Goal: Check status: Check status

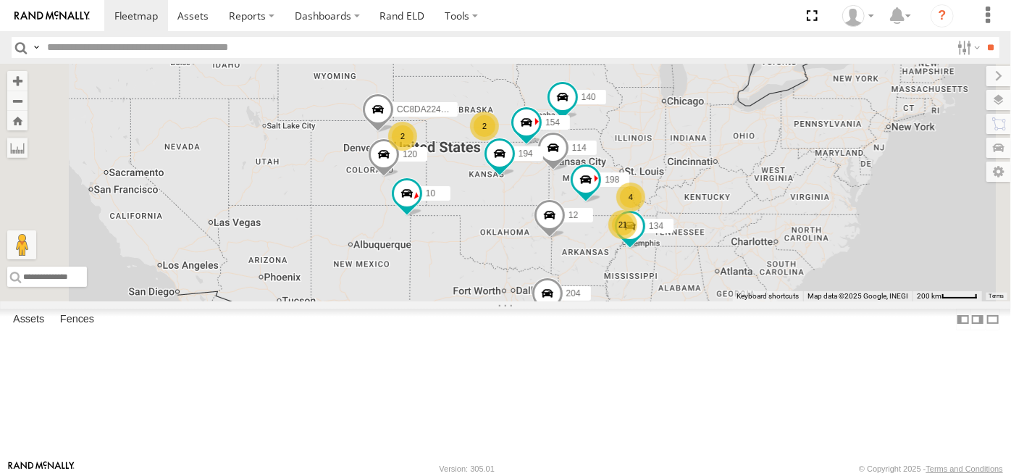
click at [0, 0] on span at bounding box center [0, 0] width 0 height 0
click at [0, 0] on div "206" at bounding box center [0, 0] width 0 height 0
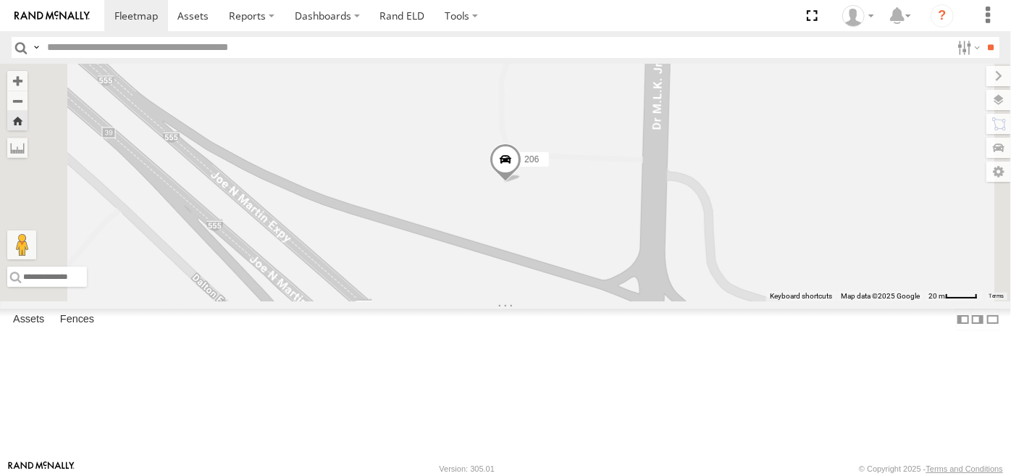
click at [521, 182] on span at bounding box center [506, 162] width 32 height 39
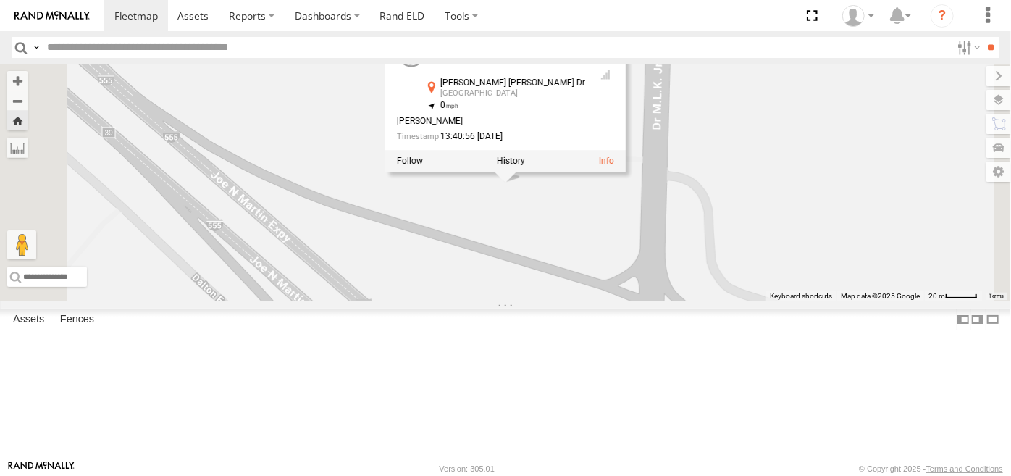
click at [626, 172] on div at bounding box center [505, 161] width 240 height 22
click at [614, 166] on link at bounding box center [606, 161] width 15 height 10
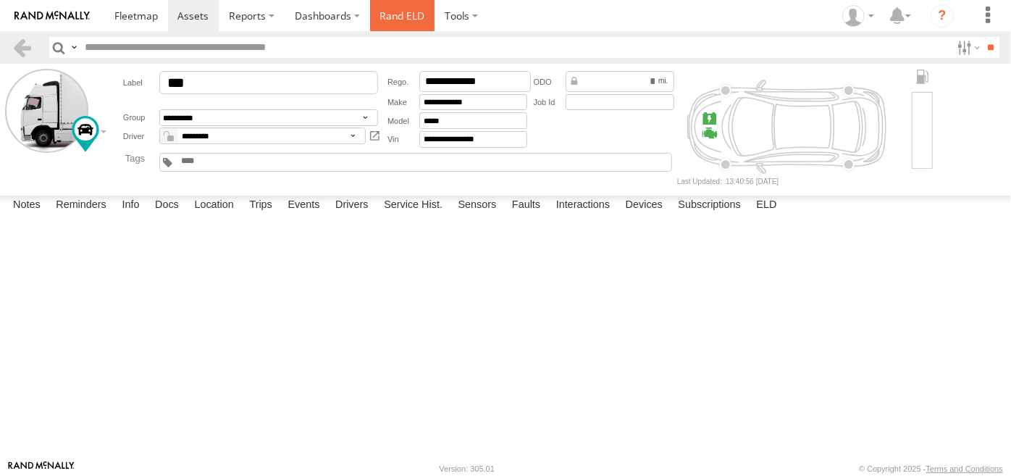
click at [409, 16] on link "Rand ELD" at bounding box center [402, 15] width 65 height 31
